Goal: Information Seeking & Learning: Learn about a topic

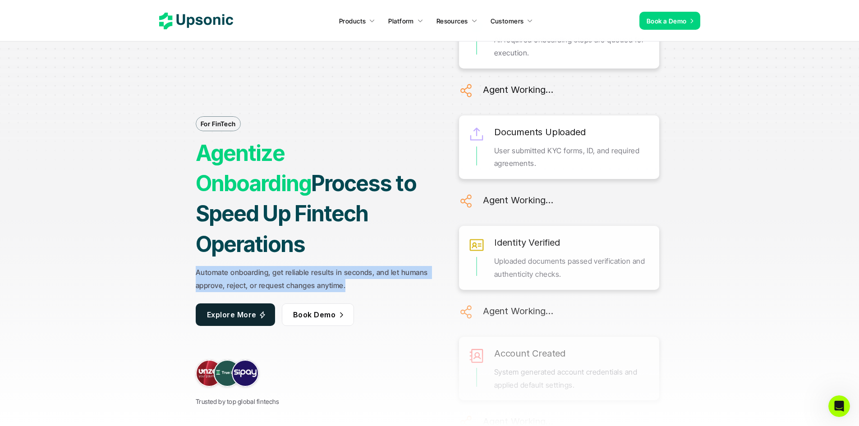
drag, startPoint x: 196, startPoint y: 257, endPoint x: 377, endPoint y: 271, distance: 181.4
click at [377, 271] on p "Automate onboarding, get reliable results in seconds, and let humans approve, r…" at bounding box center [314, 279] width 237 height 26
click at [341, 269] on strong "Automate onboarding, get reliable results in seconds, and let humans approve, r…" at bounding box center [313, 279] width 234 height 22
drag, startPoint x: 349, startPoint y: 270, endPoint x: 194, endPoint y: 258, distance: 155.2
click at [194, 258] on div "For FinTech Agentize Onboarding Process to Speed Up Fintech Operations Automate…" at bounding box center [430, 213] width 677 height 426
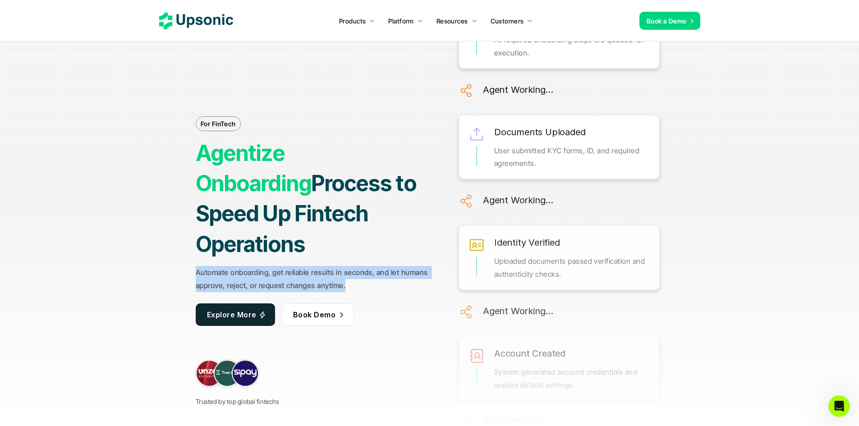
click at [198, 268] on strong "Automate onboarding, get reliable results in seconds, and let humans approve, r…" at bounding box center [313, 279] width 234 height 22
drag, startPoint x: 195, startPoint y: 257, endPoint x: 351, endPoint y: 272, distance: 157.2
click at [351, 272] on div "For FinTech Agentize Onboarding Process to Speed Up Fintech Operations Automate…" at bounding box center [430, 213] width 677 height 426
click at [355, 274] on p "Automate onboarding, get reliable results in seconds, and let humans approve, r…" at bounding box center [314, 279] width 237 height 26
click at [350, 271] on p "Automate onboarding, get reliable results in seconds, and let humans approve, r…" at bounding box center [314, 279] width 237 height 26
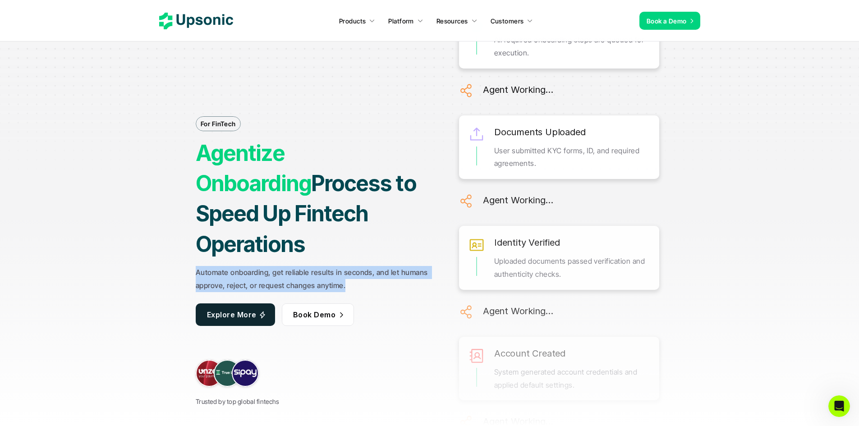
drag, startPoint x: 354, startPoint y: 272, endPoint x: 198, endPoint y: 260, distance: 156.5
click at [198, 266] on p "Automate onboarding, get reliable results in seconds, and let humans approve, r…" at bounding box center [314, 279] width 237 height 26
click at [215, 268] on strong "Automate onboarding, get reliable results in seconds, and let humans approve, r…" at bounding box center [313, 279] width 234 height 22
click at [228, 268] on strong "Automate onboarding, get reliable results in seconds, and let humans approve, r…" at bounding box center [313, 279] width 234 height 22
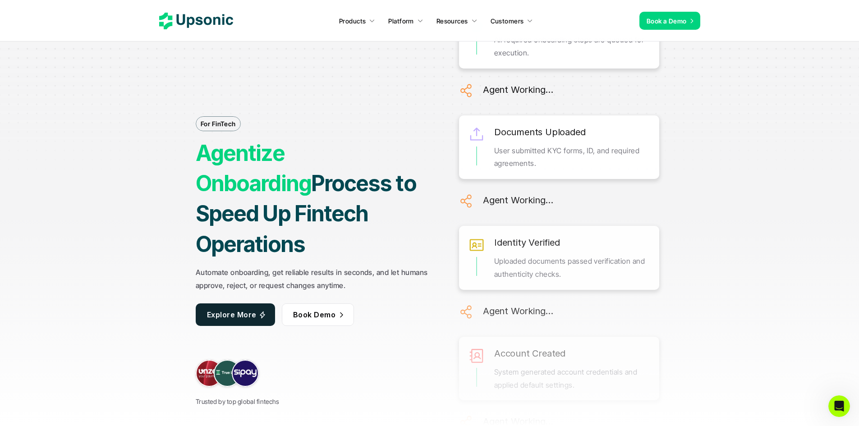
click at [217, 268] on strong "Automate onboarding, get reliable results in seconds, and let humans approve, r…" at bounding box center [313, 279] width 234 height 22
click at [227, 269] on strong "Automate onboarding, get reliable results in seconds, and let humans approve, r…" at bounding box center [313, 279] width 234 height 22
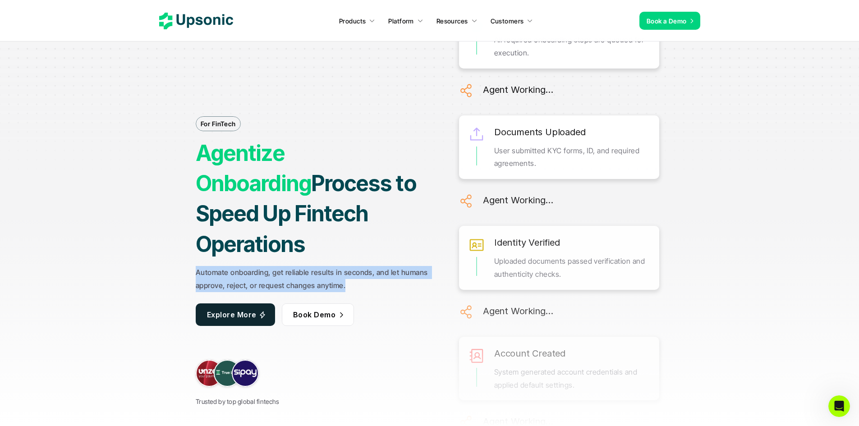
click at [227, 269] on strong "Automate onboarding, get reliable results in seconds, and let humans approve, r…" at bounding box center [313, 279] width 234 height 22
click at [216, 268] on strong "Automate onboarding, get reliable results in seconds, and let humans approve, r…" at bounding box center [313, 279] width 234 height 22
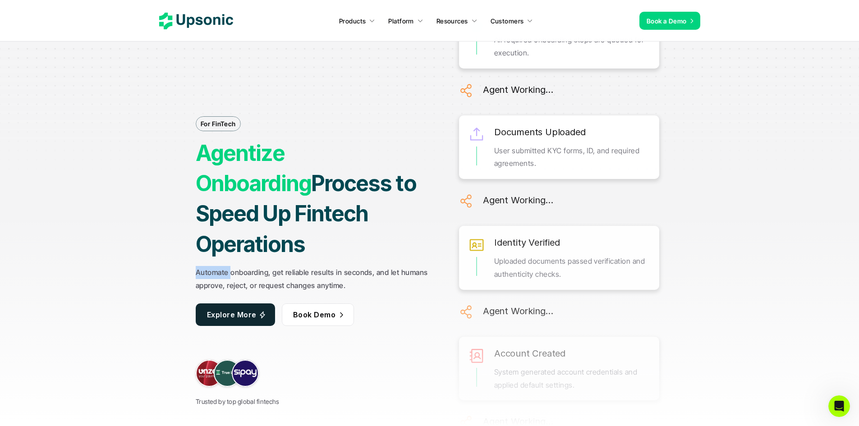
click at [216, 268] on strong "Automate onboarding, get reliable results in seconds, and let humans approve, r…" at bounding box center [313, 279] width 234 height 22
click at [219, 273] on strong "Automate onboarding, get reliable results in seconds, and let humans approve, r…" at bounding box center [313, 279] width 234 height 22
click at [254, 273] on strong "Automate onboarding, get reliable results in seconds, and let humans approve, r…" at bounding box center [313, 279] width 234 height 22
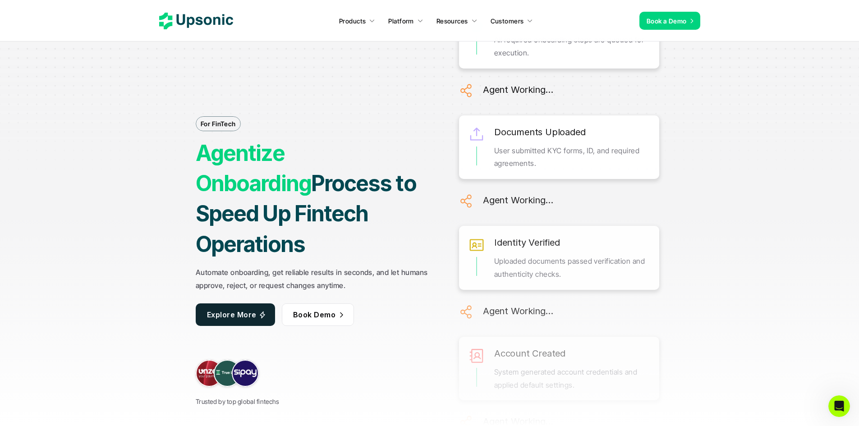
click at [287, 268] on strong "Automate onboarding, get reliable results in seconds, and let humans approve, r…" at bounding box center [313, 279] width 234 height 22
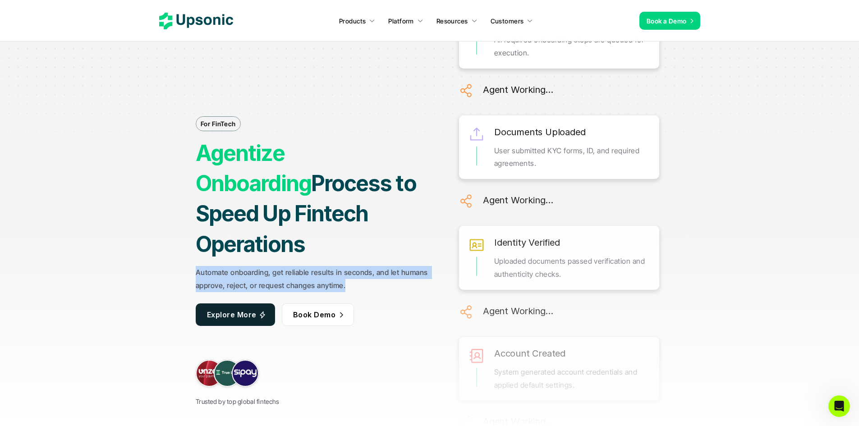
click at [287, 268] on strong "Automate onboarding, get reliable results in seconds, and let humans approve, r…" at bounding box center [313, 279] width 234 height 22
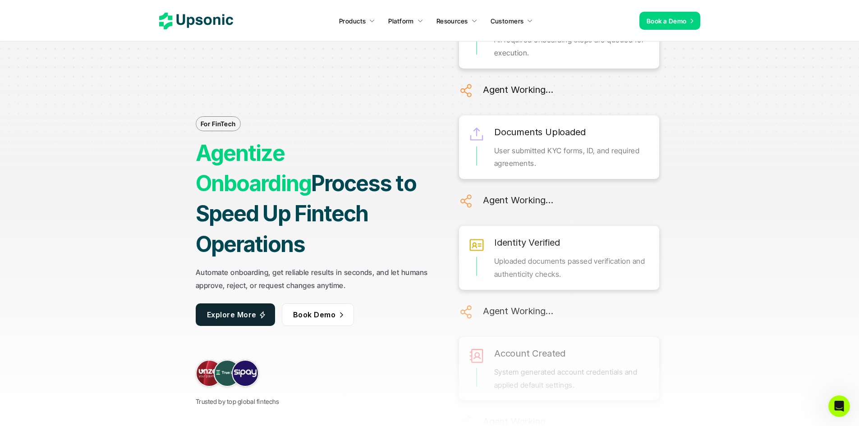
drag, startPoint x: 357, startPoint y: 231, endPoint x: 379, endPoint y: 232, distance: 22.1
click at [379, 232] on h1 "Agentize Onboarding Process to Speed Up Fintech Operations" at bounding box center [314, 198] width 237 height 121
drag, startPoint x: 382, startPoint y: 233, endPoint x: 183, endPoint y: 176, distance: 207.2
click at [183, 176] on div "For FinTech Agentize Onboarding Process to Speed Up Fintech Operations Automate…" at bounding box center [430, 213] width 677 height 426
click at [233, 179] on strong "Agentize Onboarding" at bounding box center [253, 168] width 115 height 57
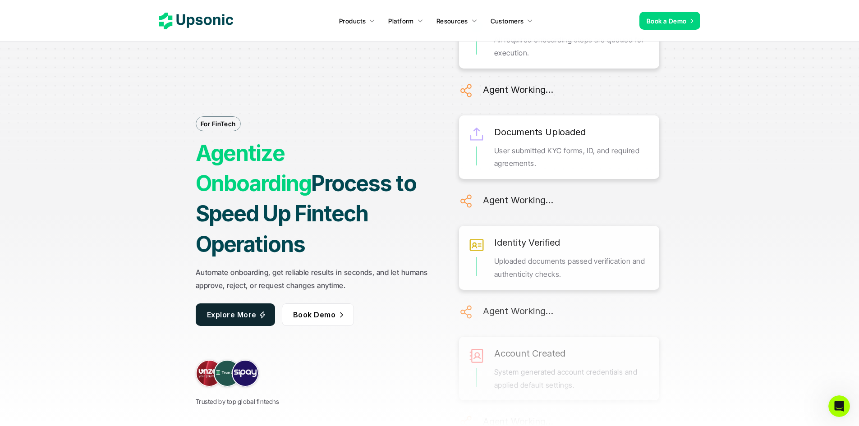
drag, startPoint x: 197, startPoint y: 169, endPoint x: 391, endPoint y: 235, distance: 205.0
click at [391, 235] on h1 "Agentize Onboarding Process to Speed Up Fintech Operations" at bounding box center [314, 198] width 237 height 121
click at [382, 232] on h1 "Agentize Onboarding Process to Speed Up Fintech Operations" at bounding box center [314, 198] width 237 height 121
drag, startPoint x: 382, startPoint y: 232, endPoint x: 190, endPoint y: 176, distance: 200.0
click at [190, 176] on div "For FinTech Agentize Onboarding Process to Speed Up Fintech Operations Automate…" at bounding box center [430, 213] width 677 height 426
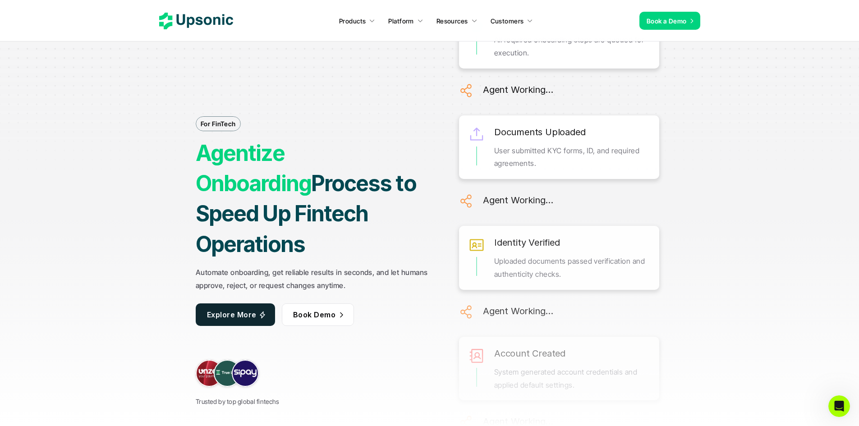
click at [208, 171] on strong "Agentize Onboarding" at bounding box center [253, 168] width 115 height 57
drag, startPoint x: 194, startPoint y: 169, endPoint x: 394, endPoint y: 229, distance: 208.7
click at [394, 229] on div "For FinTech Agentize Onboarding Process to Speed Up Fintech Operations Automate…" at bounding box center [430, 213] width 677 height 426
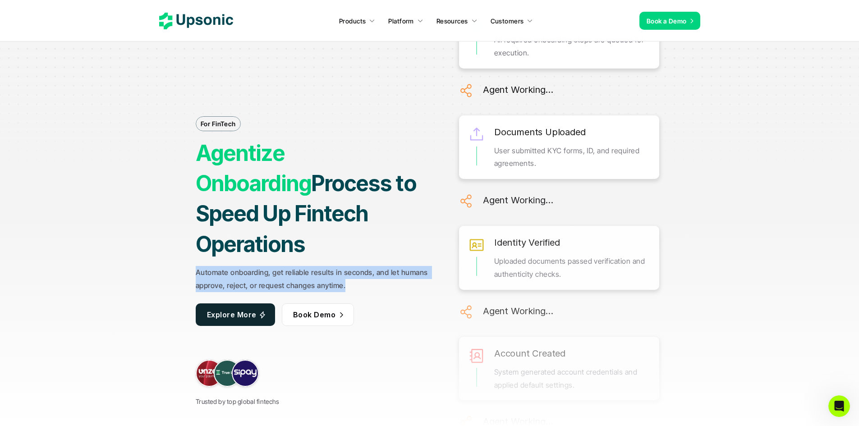
drag, startPoint x: 353, startPoint y: 273, endPoint x: 190, endPoint y: 256, distance: 163.8
click at [190, 256] on div "For FinTech Agentize Onboarding Process to Speed Up Fintech Operations Automate…" at bounding box center [430, 213] width 677 height 426
click at [215, 268] on strong "Automate onboarding, get reliable results in seconds, and let humans approve, r…" at bounding box center [313, 279] width 234 height 22
drag, startPoint x: 197, startPoint y: 256, endPoint x: 367, endPoint y: 271, distance: 170.3
click at [367, 271] on p "Automate onboarding, get reliable results in seconds, and let humans approve, r…" at bounding box center [314, 279] width 237 height 26
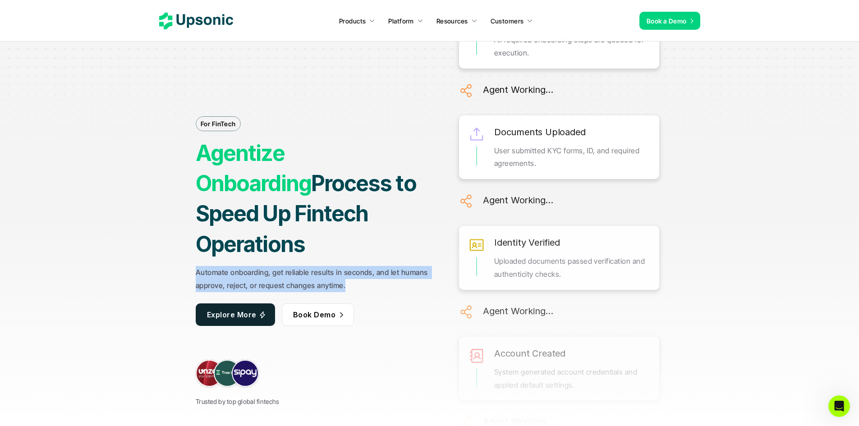
click at [359, 272] on p "Automate onboarding, get reliable results in seconds, and let humans approve, r…" at bounding box center [314, 279] width 237 height 26
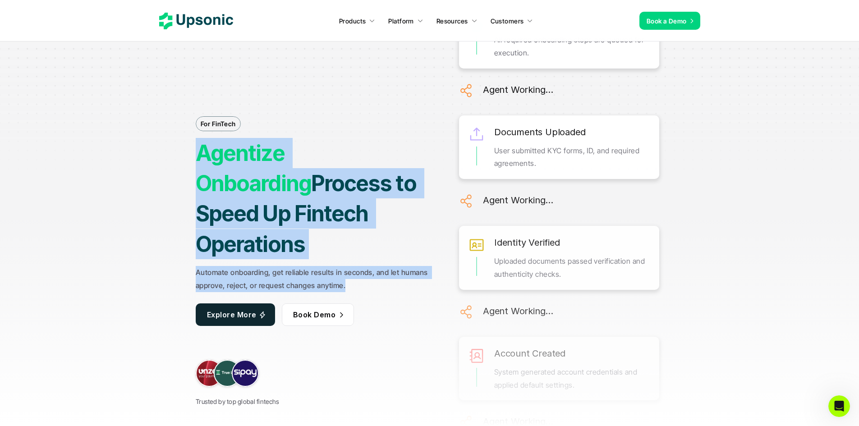
drag, startPoint x: 348, startPoint y: 271, endPoint x: 194, endPoint y: 171, distance: 184.3
click at [194, 171] on div "For FinTech Agentize Onboarding Process to Speed Up Fintech Operations Automate…" at bounding box center [430, 213] width 677 height 426
click at [222, 174] on strong "Agentize Onboarding" at bounding box center [253, 168] width 115 height 57
drag, startPoint x: 197, startPoint y: 166, endPoint x: 388, endPoint y: 272, distance: 218.9
click at [388, 272] on div "For FinTech Agentize Onboarding Process to Speed Up Fintech Operations Automate…" at bounding box center [314, 213] width 237 height 388
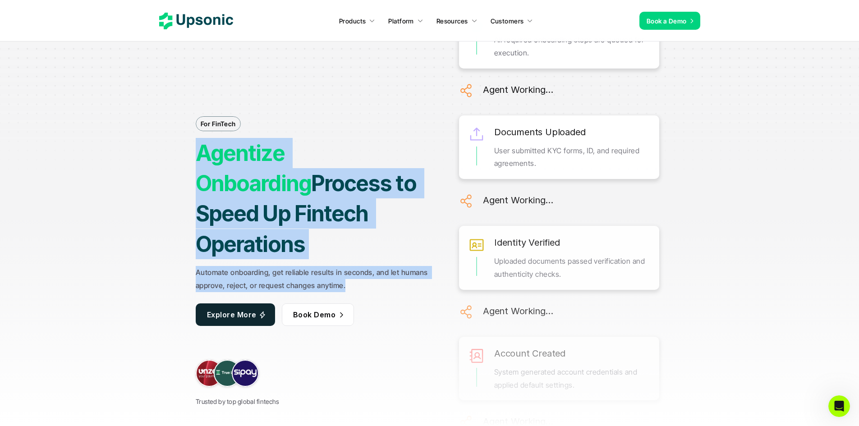
click at [360, 267] on p "Automate onboarding, get reliable results in seconds, and let humans approve, r…" at bounding box center [314, 279] width 237 height 26
drag, startPoint x: 347, startPoint y: 269, endPoint x: 192, endPoint y: 163, distance: 187.9
click at [192, 163] on div "For FinTech Agentize Onboarding Process to Speed Up Fintech Operations Automate…" at bounding box center [430, 213] width 677 height 426
click at [199, 167] on strong "Agentize Onboarding" at bounding box center [253, 168] width 115 height 57
drag, startPoint x: 199, startPoint y: 167, endPoint x: 397, endPoint y: 268, distance: 222.5
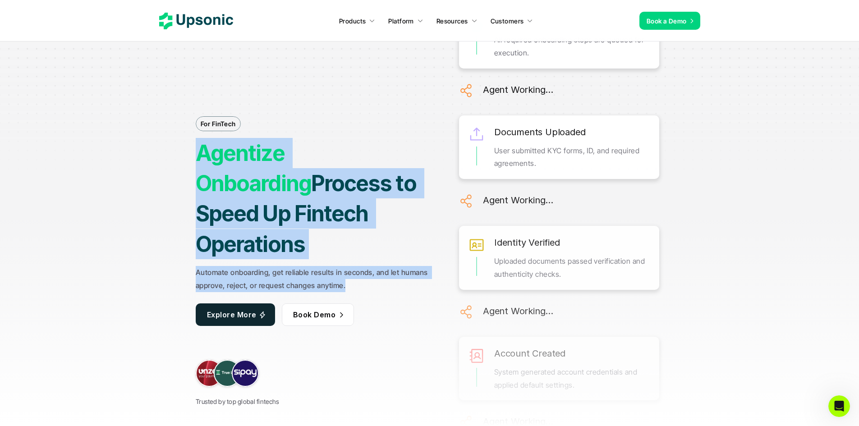
click at [397, 268] on div "For FinTech Agentize Onboarding Process to Speed Up Fintech Operations Automate…" at bounding box center [314, 213] width 237 height 388
click at [336, 268] on strong "Automate onboarding, get reliable results in seconds, and let humans approve, r…" at bounding box center [313, 279] width 234 height 22
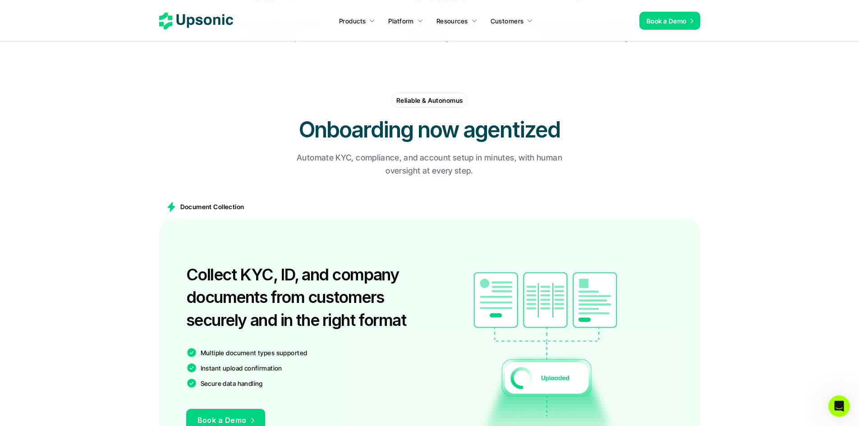
scroll to position [451, 0]
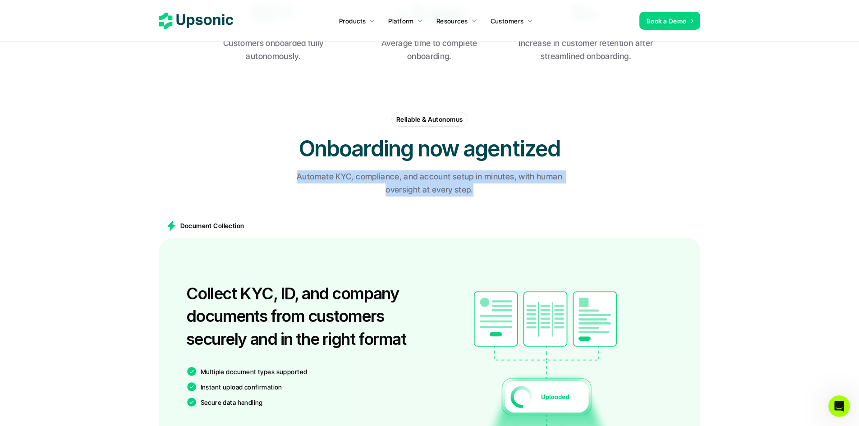
drag, startPoint x: 474, startPoint y: 189, endPoint x: 298, endPoint y: 178, distance: 176.7
click at [298, 178] on p "Automate KYC, compliance, and account setup in minutes, with human oversight at…" at bounding box center [429, 184] width 293 height 26
click at [448, 183] on p "Automate KYC, compliance, and account setup in minutes, with human oversight at…" at bounding box center [429, 184] width 293 height 26
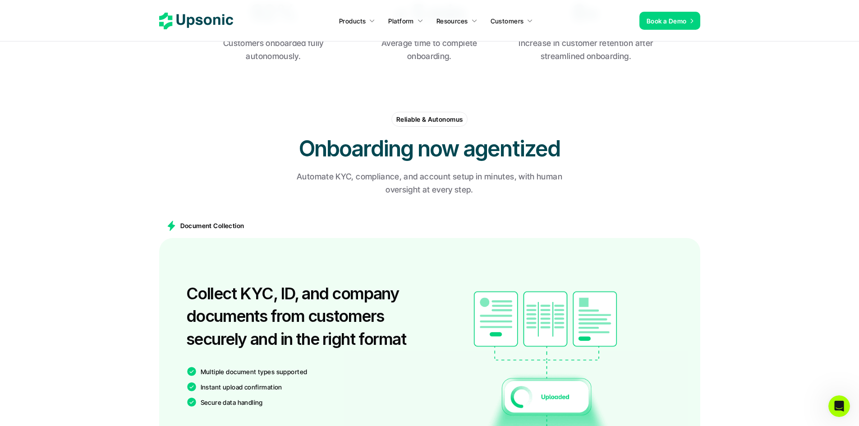
click at [461, 189] on p "Automate KYC, compliance, and account setup in minutes, with human oversight at…" at bounding box center [429, 184] width 293 height 26
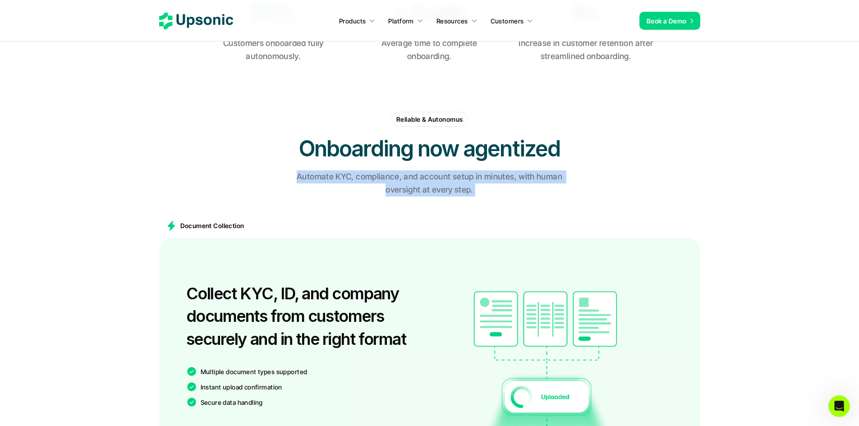
click at [461, 189] on p "Automate KYC, compliance, and account setup in minutes, with human oversight at…" at bounding box center [429, 184] width 293 height 26
click at [421, 180] on p "Automate KYC, compliance, and account setup in minutes, with human oversight at…" at bounding box center [429, 184] width 293 height 26
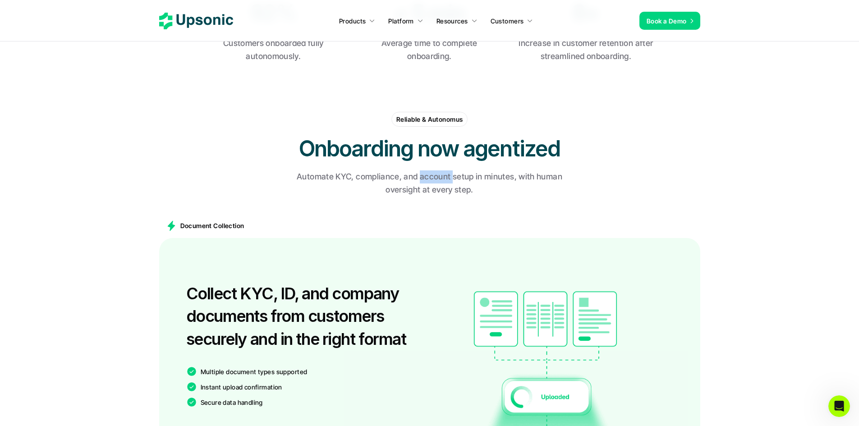
click at [421, 180] on p "Automate KYC, compliance, and account setup in minutes, with human oversight at…" at bounding box center [429, 184] width 293 height 26
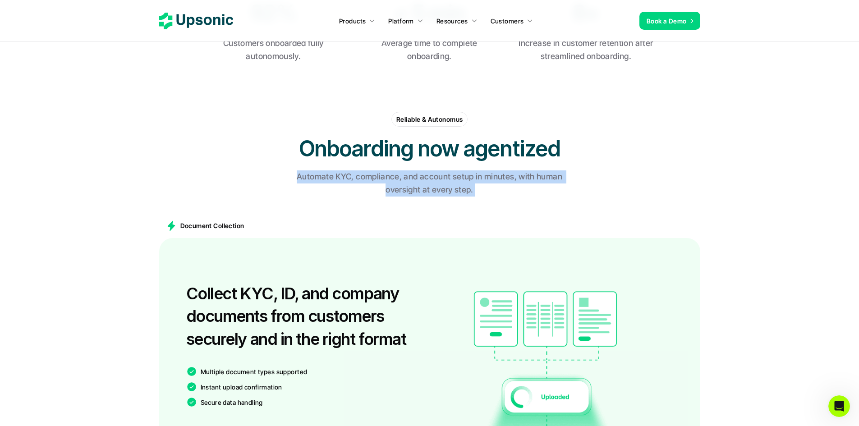
click at [421, 180] on p "Automate KYC, compliance, and account setup in minutes, with human oversight at…" at bounding box center [429, 184] width 293 height 26
click at [425, 187] on p "Automate KYC, compliance, and account setup in minutes, with human oversight at…" at bounding box center [429, 184] width 293 height 26
drag, startPoint x: 297, startPoint y: 176, endPoint x: 497, endPoint y: 185, distance: 200.0
click at [497, 185] on p "Automate KYC, compliance, and account setup in minutes, with human oversight at…" at bounding box center [429, 184] width 293 height 26
click at [455, 192] on p "Automate KYC, compliance, and account setup in minutes, with human oversight at…" at bounding box center [429, 184] width 293 height 26
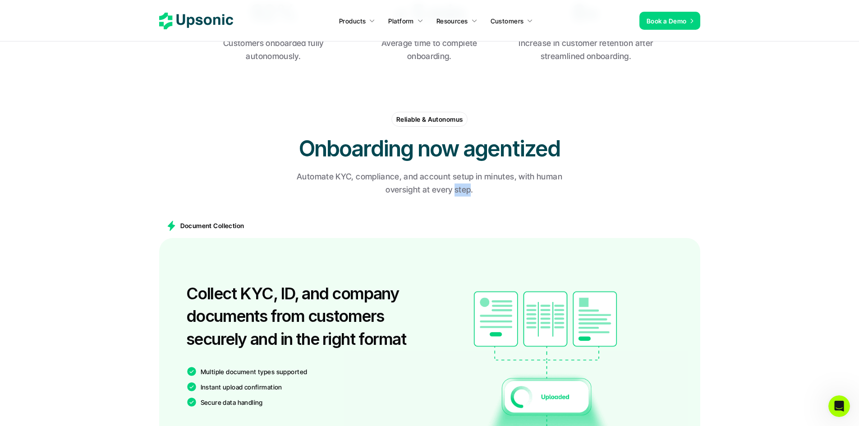
click at [455, 192] on p "Automate KYC, compliance, and account setup in minutes, with human oversight at…" at bounding box center [429, 184] width 293 height 26
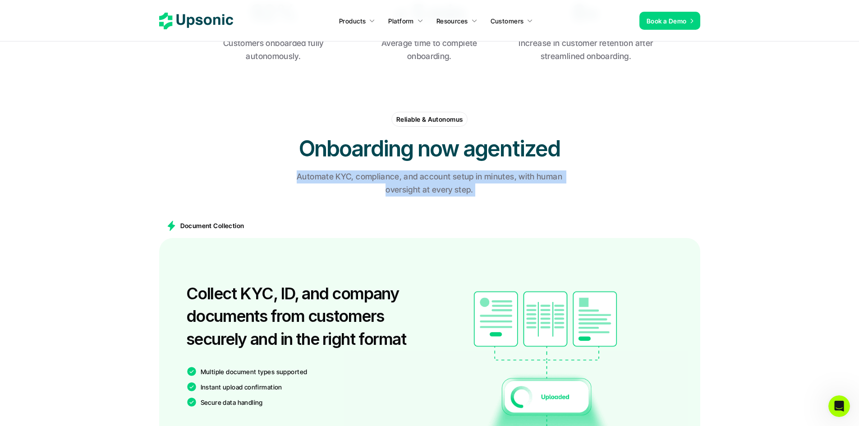
click at [455, 192] on p "Automate KYC, compliance, and account setup in minutes, with human oversight at…" at bounding box center [429, 184] width 293 height 26
click at [411, 177] on p "Automate KYC, compliance, and account setup in minutes, with human oversight at…" at bounding box center [429, 184] width 293 height 26
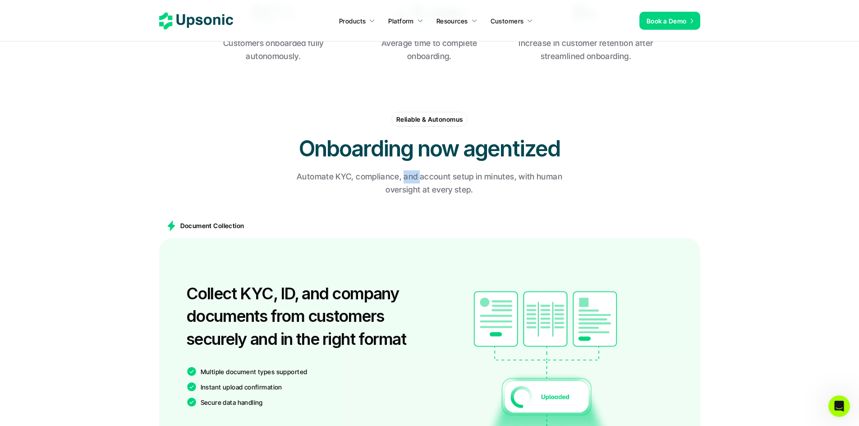
click at [411, 177] on p "Automate KYC, compliance, and account setup in minutes, with human oversight at…" at bounding box center [429, 184] width 293 height 26
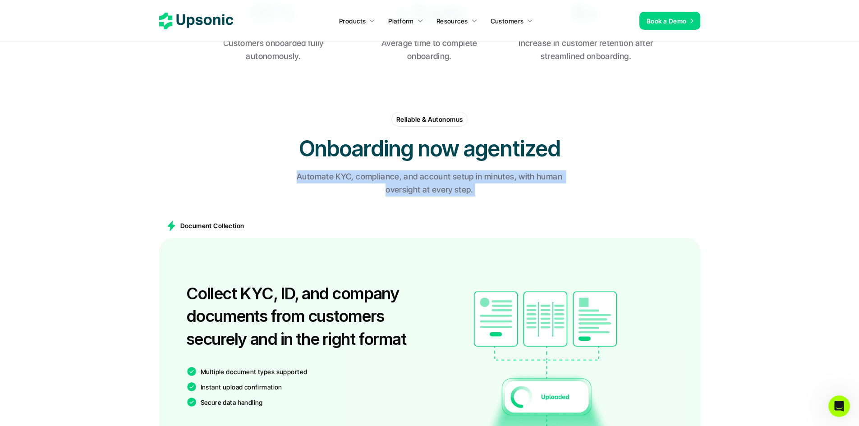
click at [411, 177] on p "Automate KYC, compliance, and account setup in minutes, with human oversight at…" at bounding box center [429, 184] width 293 height 26
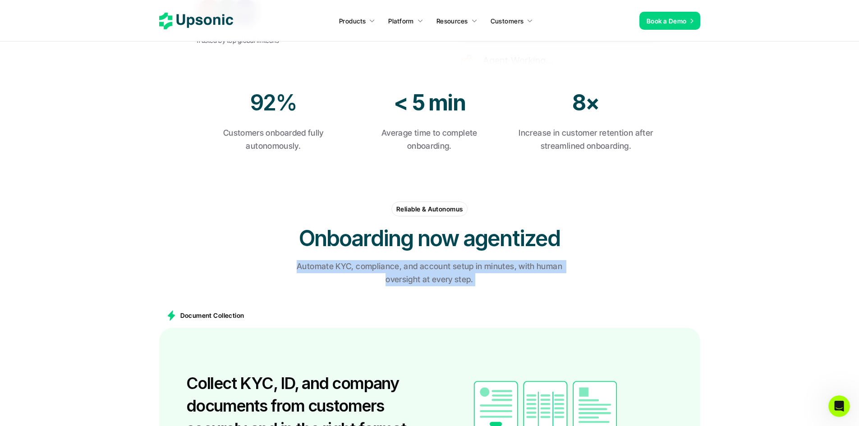
scroll to position [361, 0]
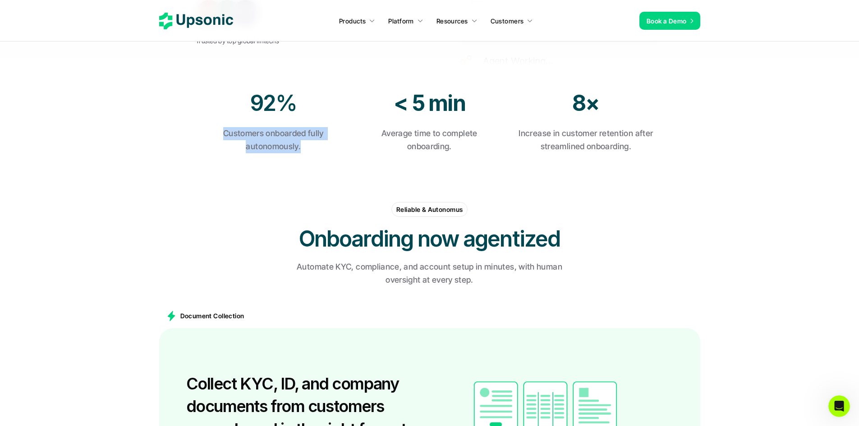
drag, startPoint x: 222, startPoint y: 132, endPoint x: 304, endPoint y: 152, distance: 83.9
click at [304, 152] on p "Customers onboarded fully autonomously." at bounding box center [273, 140] width 138 height 26
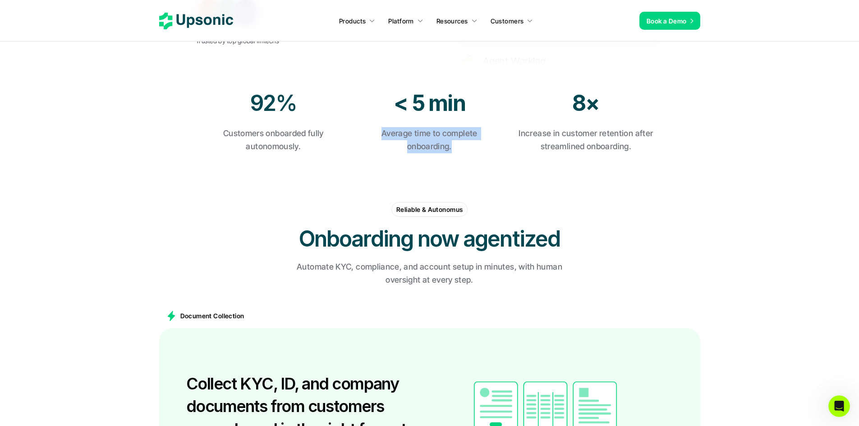
drag, startPoint x: 383, startPoint y: 133, endPoint x: 478, endPoint y: 153, distance: 97.3
click at [478, 153] on section "92% Customers onboarded fully autonomously. < 5 min Average time to complete on…" at bounding box center [429, 120] width 859 height 111
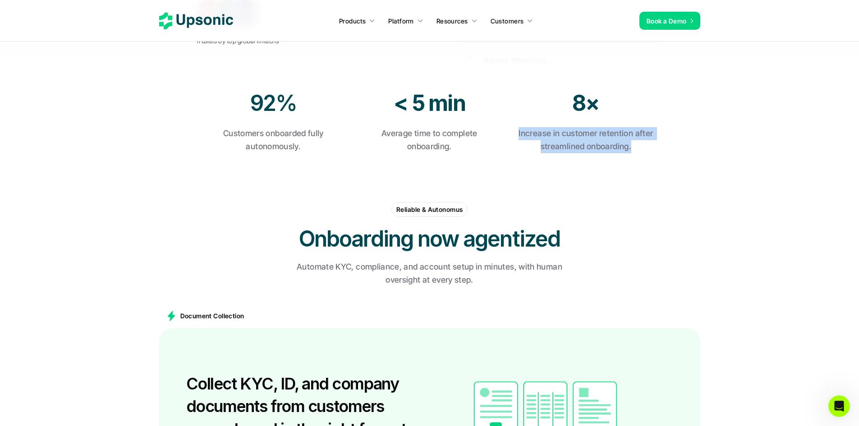
drag, startPoint x: 519, startPoint y: 133, endPoint x: 684, endPoint y: 148, distance: 165.4
click at [684, 148] on section "92% Customers onboarded fully autonomously. < 5 min Average time to complete on…" at bounding box center [429, 120] width 859 height 111
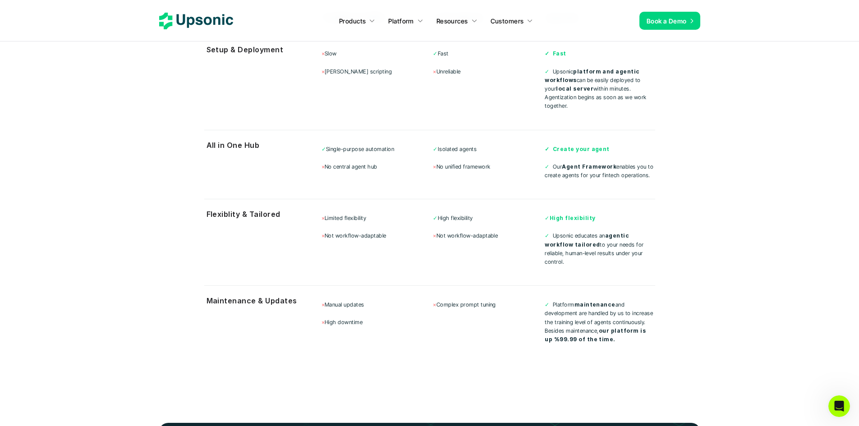
scroll to position [3022, 0]
